Goal: Information Seeking & Learning: Learn about a topic

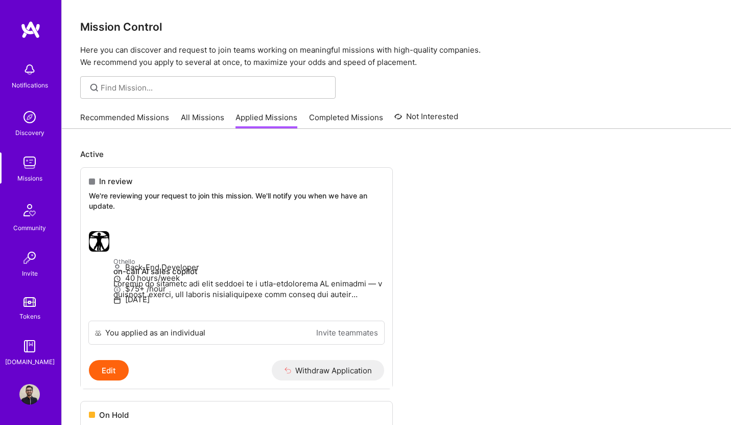
click at [211, 120] on link "All Missions" at bounding box center [202, 120] width 43 height 17
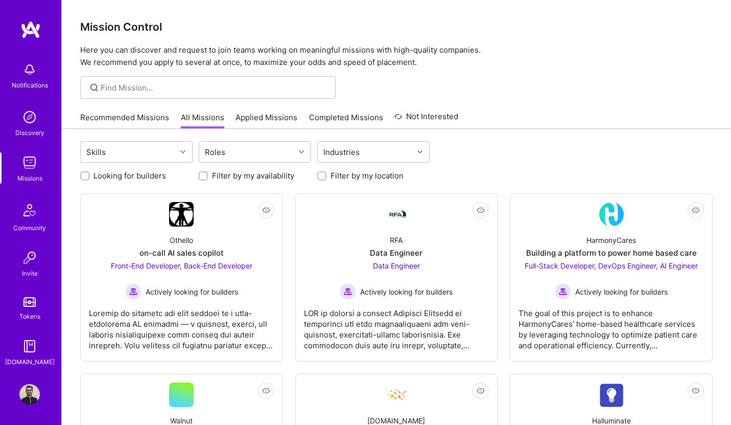
click at [80, 180] on div "Looking for builders" at bounding box center [136, 175] width 112 height 11
click at [83, 179] on input "Looking for builders" at bounding box center [85, 176] width 7 height 7
checkbox input "true"
click at [323, 177] on input "Filter by my location" at bounding box center [322, 176] width 7 height 7
checkbox input "true"
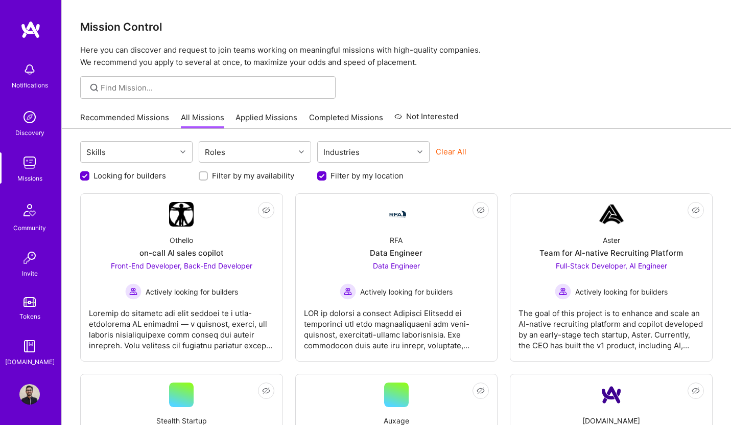
click at [499, 44] on p "Here you can discover and request to join teams working on meaningful missions …" at bounding box center [396, 56] width 633 height 25
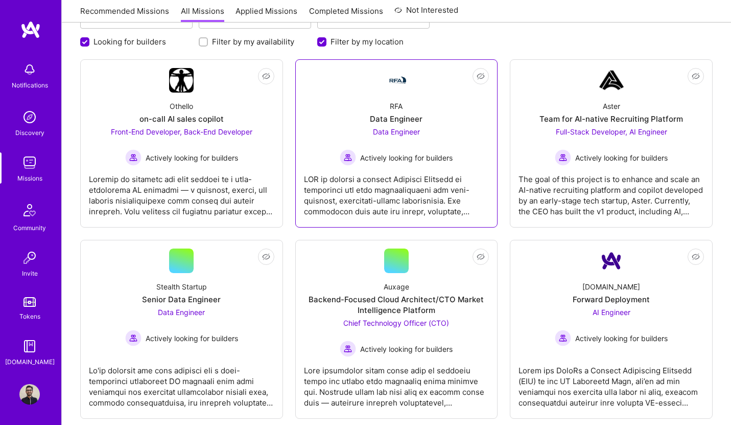
scroll to position [137, 0]
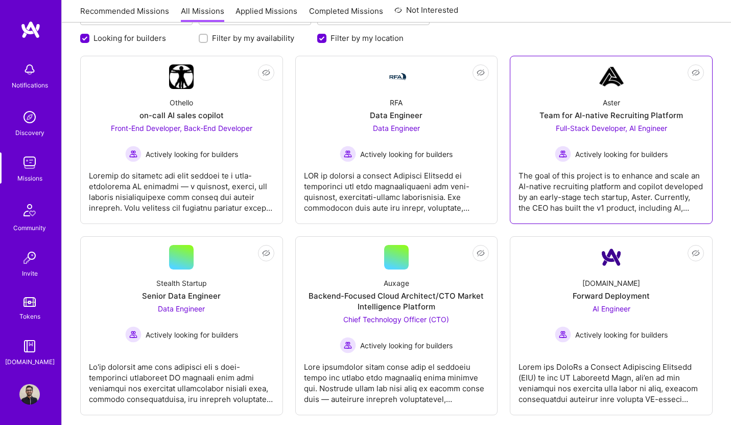
click at [609, 119] on div "Team for AI-native Recruiting Platform" at bounding box center [612, 115] width 144 height 11
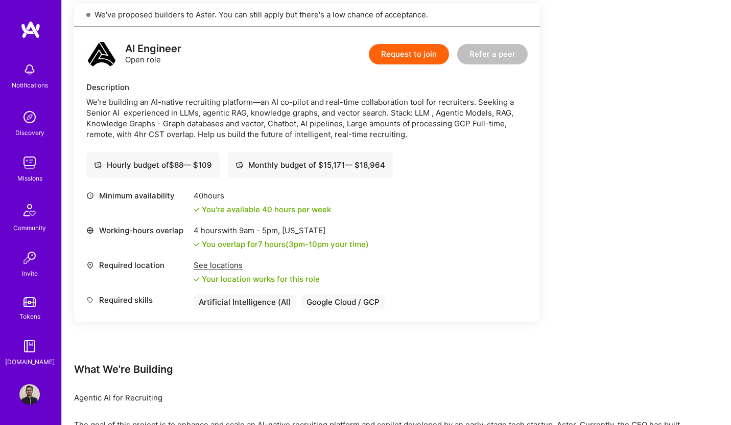
scroll to position [572, 0]
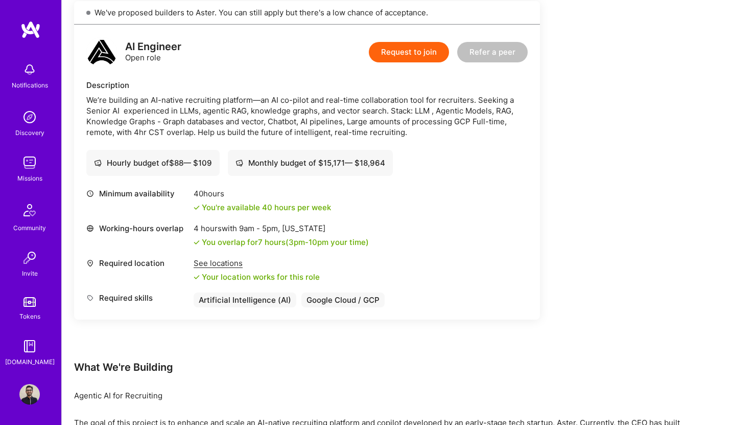
click at [460, 113] on div "We’re building an AI-native recruiting platform—an AI co-pilot and real-time co…" at bounding box center [306, 116] width 441 height 43
click at [252, 112] on div "We’re building an AI-native recruiting platform—an AI co-pilot and real-time co…" at bounding box center [306, 116] width 441 height 43
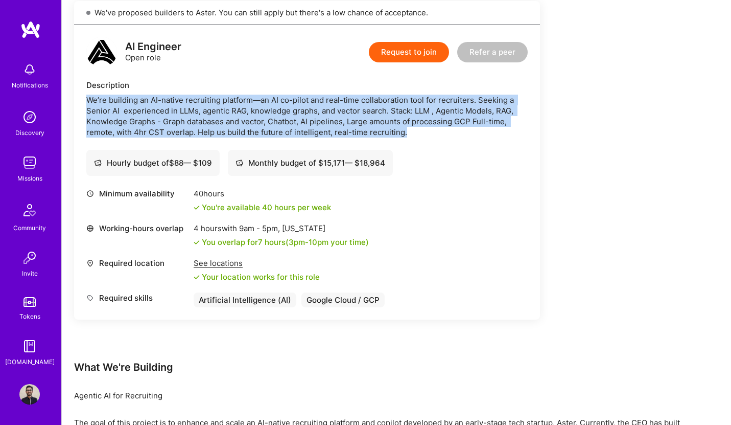
click at [252, 112] on div "We’re building an AI-native recruiting platform—an AI co-pilot and real-time co…" at bounding box center [306, 116] width 441 height 43
click at [196, 113] on div "We’re building an AI-native recruiting platform—an AI co-pilot and real-time co…" at bounding box center [306, 116] width 441 height 43
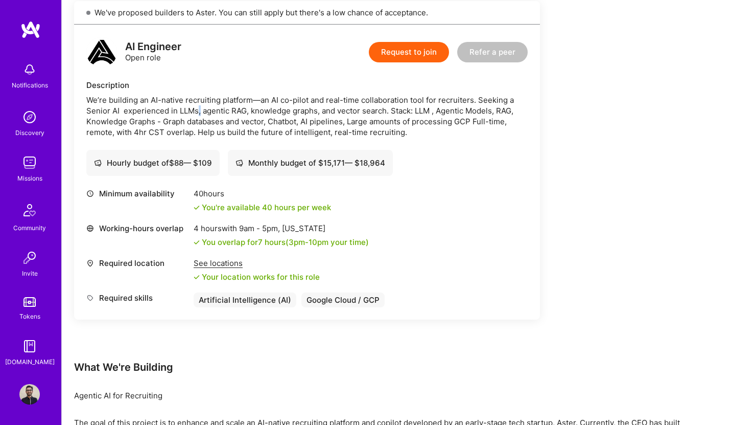
click at [196, 113] on div "We’re building an AI-native recruiting platform—an AI co-pilot and real-time co…" at bounding box center [306, 116] width 441 height 43
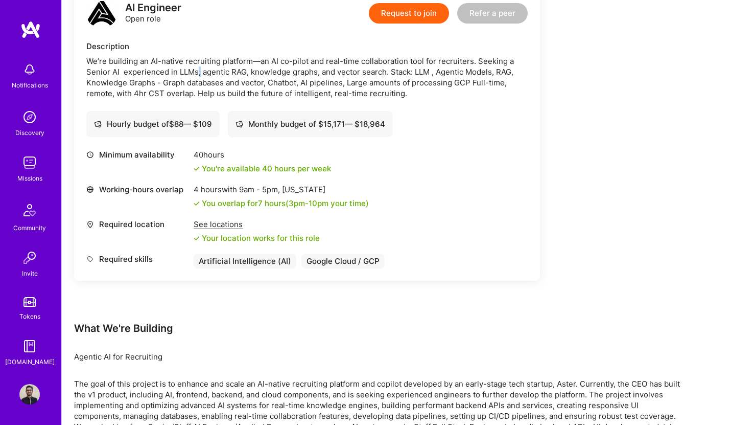
scroll to position [653, 0]
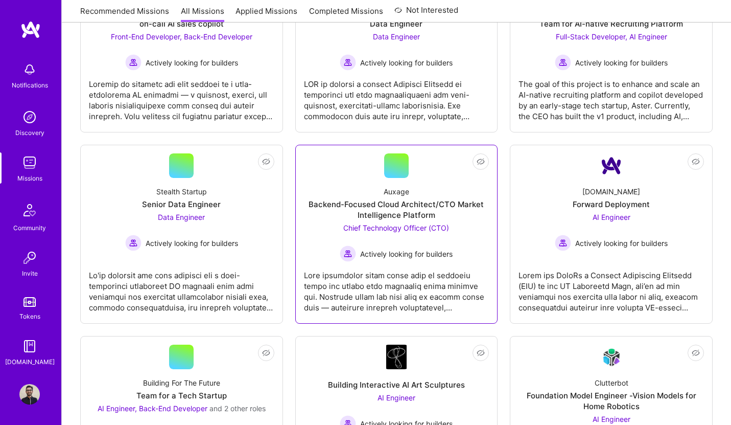
scroll to position [231, 0]
